Goal: Task Accomplishment & Management: Use online tool/utility

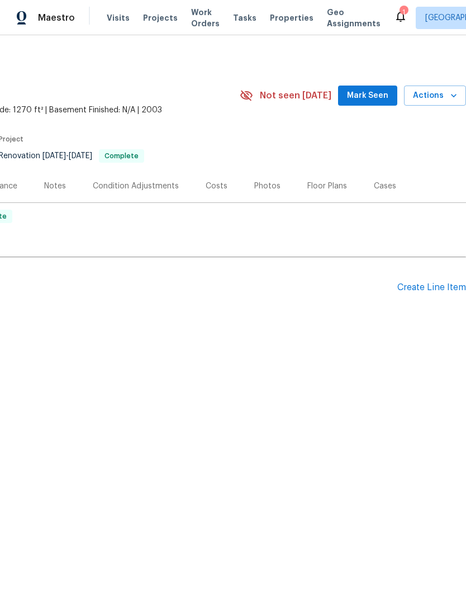
scroll to position [0, 165]
click at [443, 94] on span "Actions" at bounding box center [435, 96] width 44 height 14
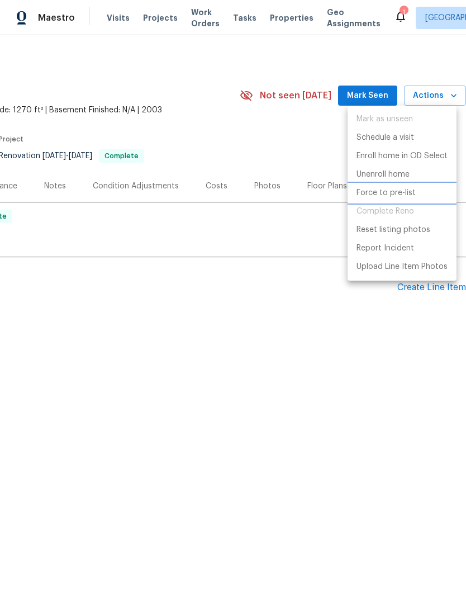
click at [419, 197] on li "Force to pre-list" at bounding box center [402, 193] width 109 height 18
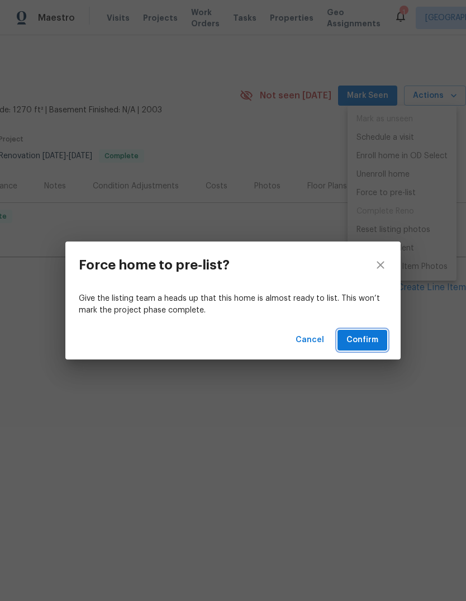
click at [357, 347] on span "Confirm" at bounding box center [363, 340] width 32 height 14
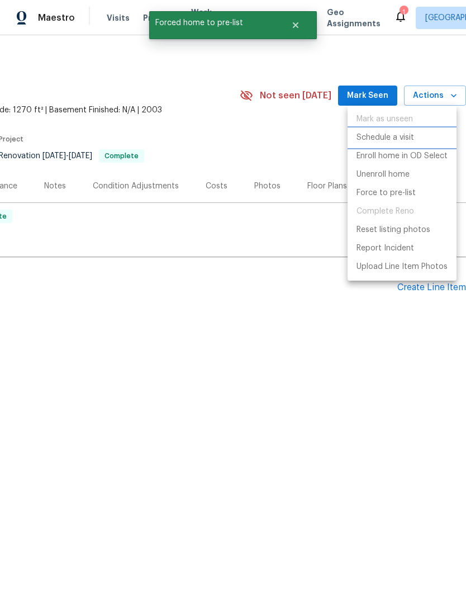
click at [413, 141] on p "Schedule a visit" at bounding box center [386, 138] width 58 height 12
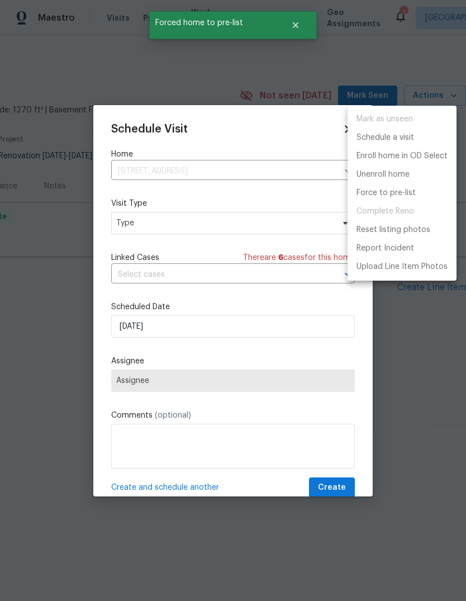
click at [259, 222] on div at bounding box center [233, 300] width 466 height 601
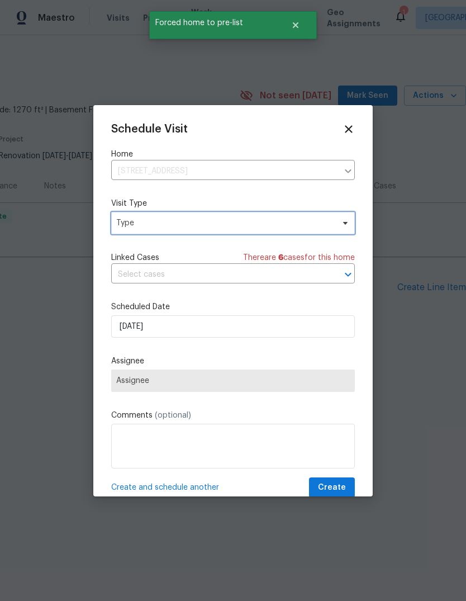
click at [334, 228] on span "Type" at bounding box center [233, 223] width 244 height 22
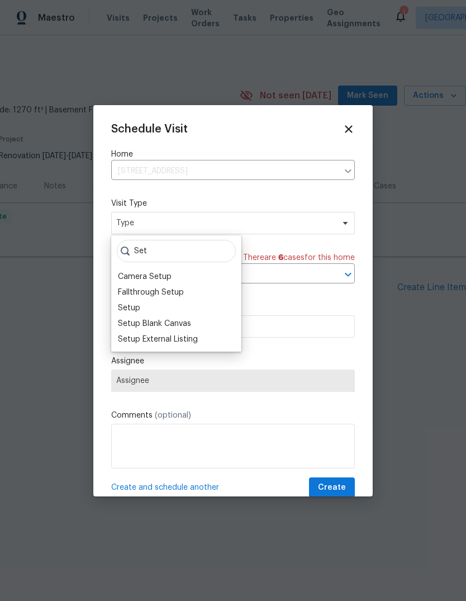
type input "Set"
click at [176, 297] on div "Fallthrough Setup" at bounding box center [151, 292] width 66 height 11
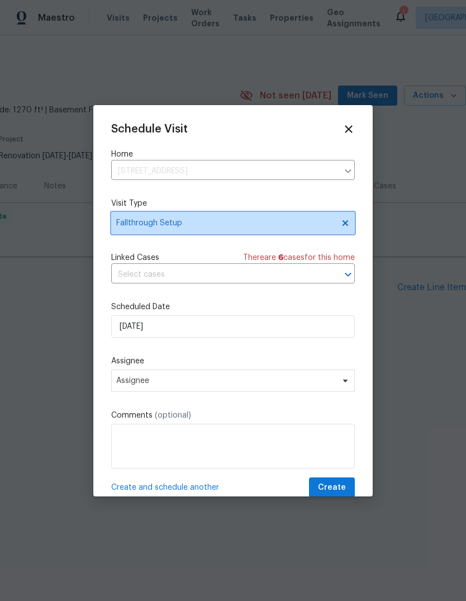
click at [345, 228] on icon at bounding box center [345, 223] width 9 height 9
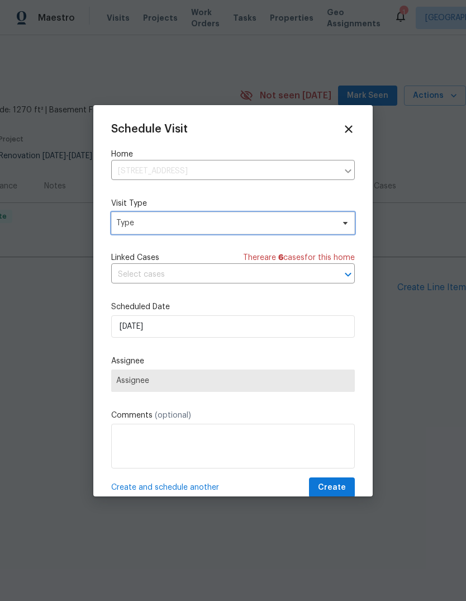
click at [264, 231] on span "Type" at bounding box center [233, 223] width 244 height 22
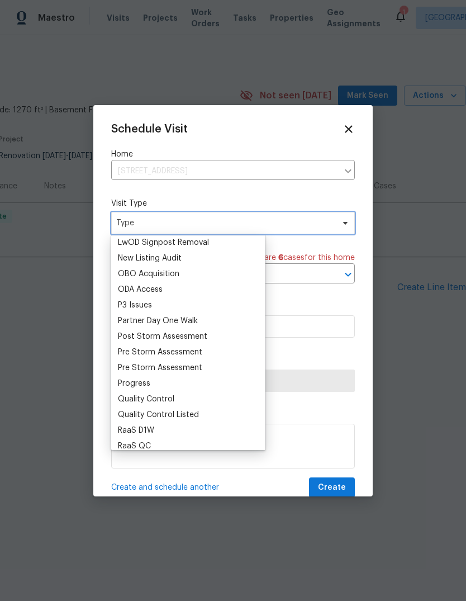
click at [217, 224] on span "Type" at bounding box center [224, 222] width 217 height 11
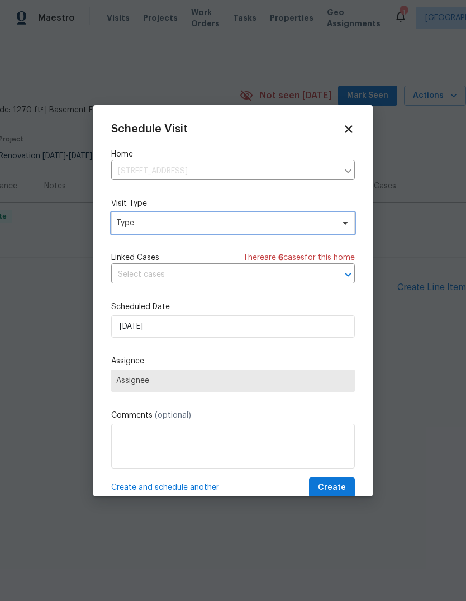
scroll to position [0, 0]
click at [253, 219] on span "Type" at bounding box center [224, 222] width 217 height 11
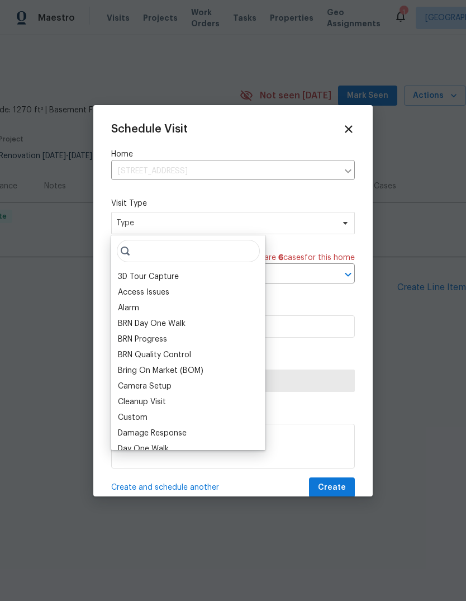
click at [200, 251] on input "search" at bounding box center [188, 251] width 143 height 22
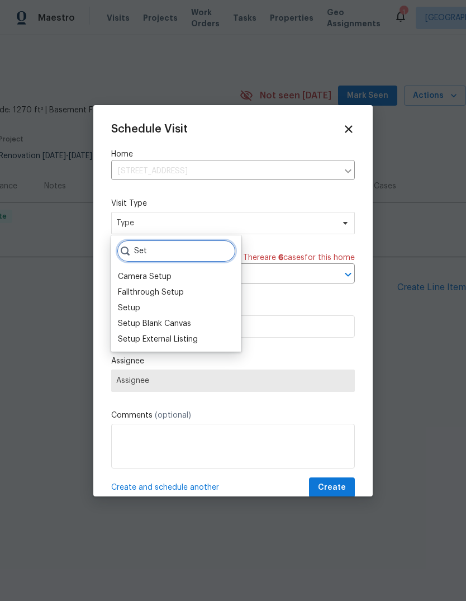
type input "Set"
click at [146, 309] on div "Setup" at bounding box center [177, 308] width 124 height 16
click at [292, 358] on label "Assignee" at bounding box center [233, 361] width 244 height 11
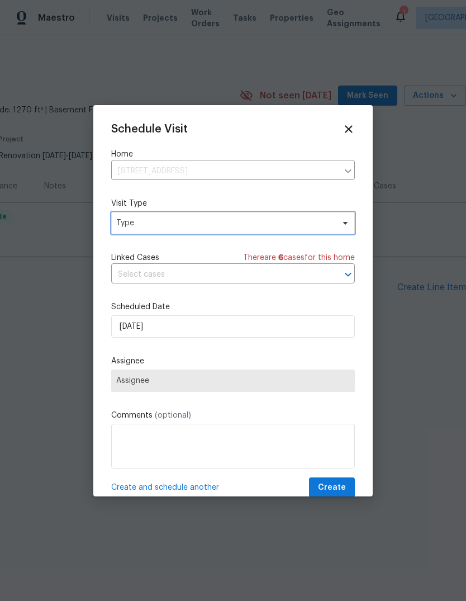
click at [265, 215] on span "Type" at bounding box center [233, 223] width 244 height 22
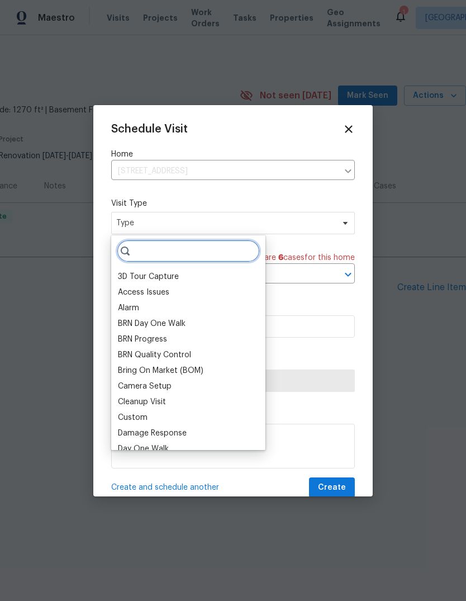
click at [199, 249] on input "search" at bounding box center [188, 251] width 143 height 22
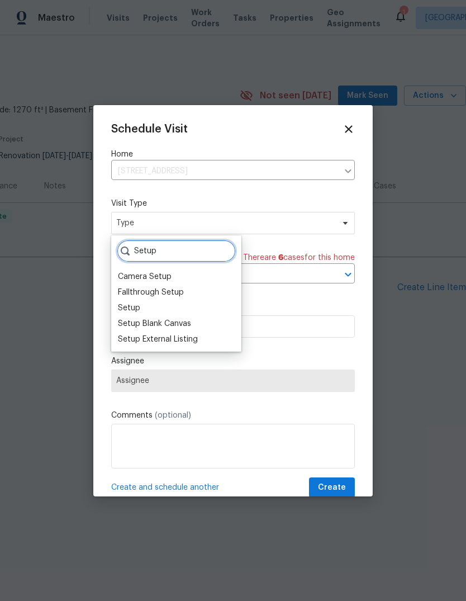
type input "Setup"
click at [148, 305] on div "Setup" at bounding box center [177, 308] width 124 height 16
click at [139, 306] on div "Setup" at bounding box center [129, 307] width 22 height 11
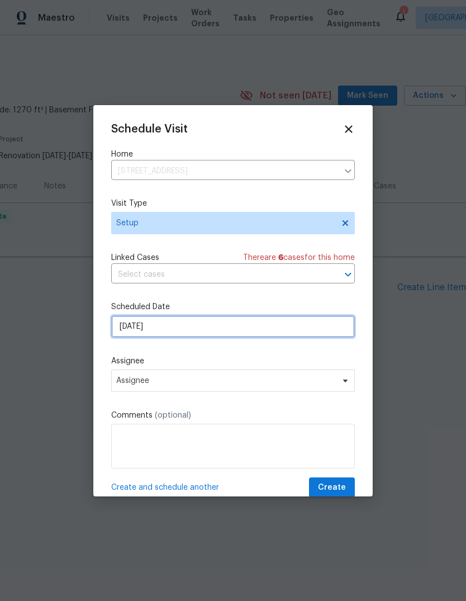
click at [253, 338] on input "[DATE]" at bounding box center [233, 326] width 244 height 22
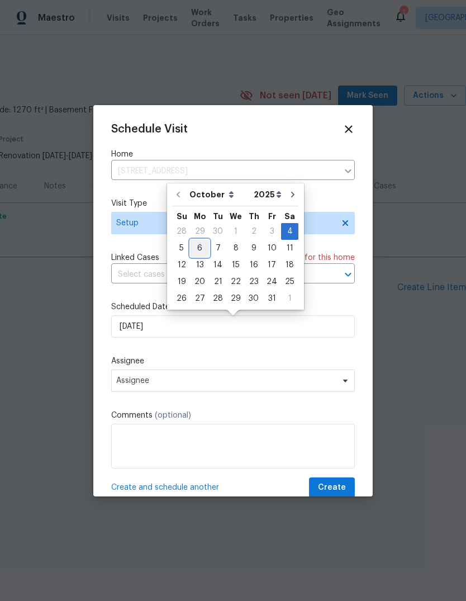
click at [204, 249] on div "6" at bounding box center [200, 248] width 18 height 16
type input "[DATE]"
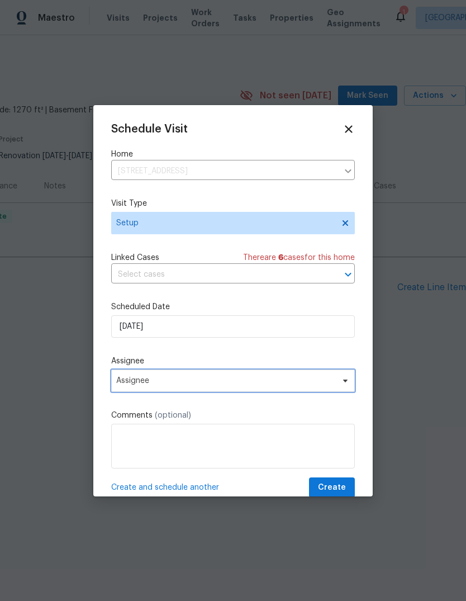
click at [311, 385] on span "Assignee" at bounding box center [225, 380] width 219 height 9
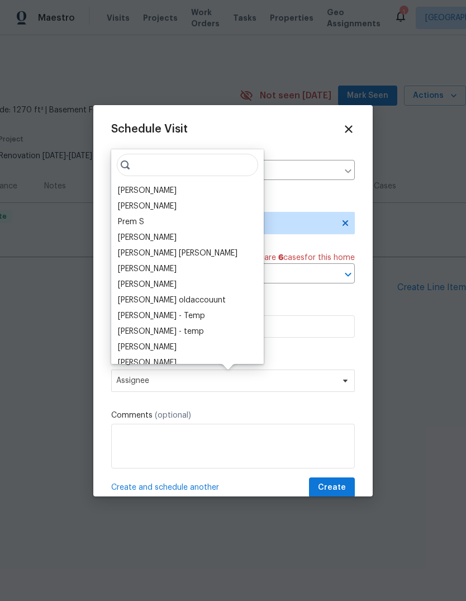
click at [170, 187] on div "[PERSON_NAME]" at bounding box center [188, 191] width 146 height 16
click at [161, 186] on div "[PERSON_NAME]" at bounding box center [147, 190] width 59 height 11
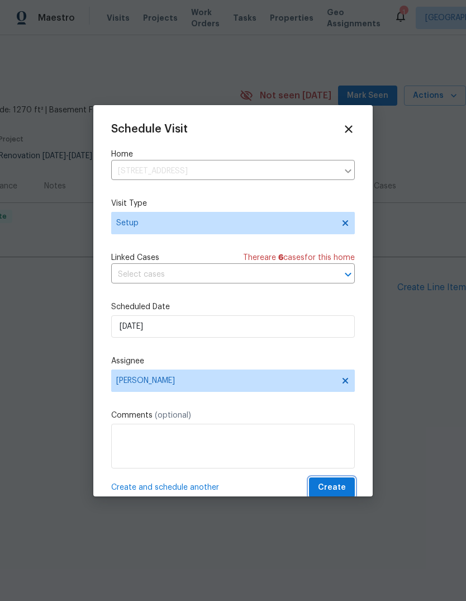
click at [344, 486] on span "Create" at bounding box center [332, 488] width 28 height 14
